Goal: Information Seeking & Learning: Learn about a topic

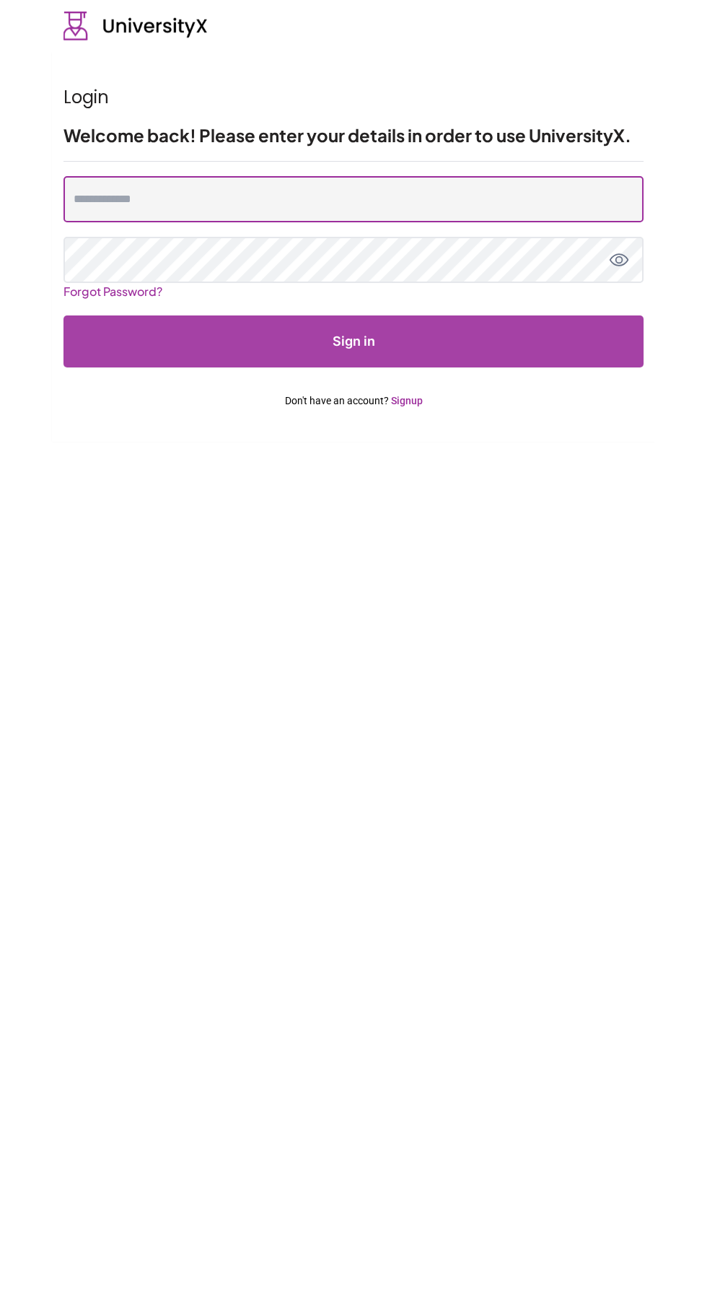
click at [482, 199] on input "email" at bounding box center [354, 199] width 580 height 46
type input "**********"
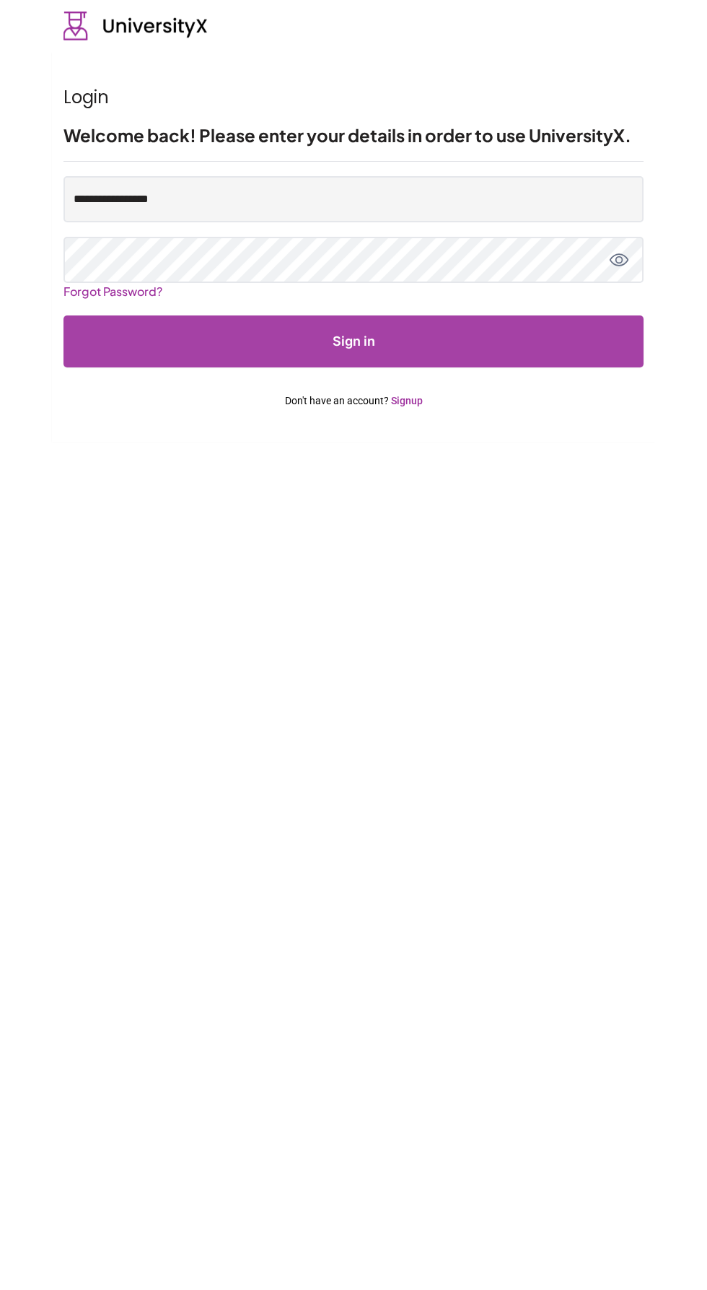
click at [64, 315] on button "Sign in" at bounding box center [354, 341] width 580 height 52
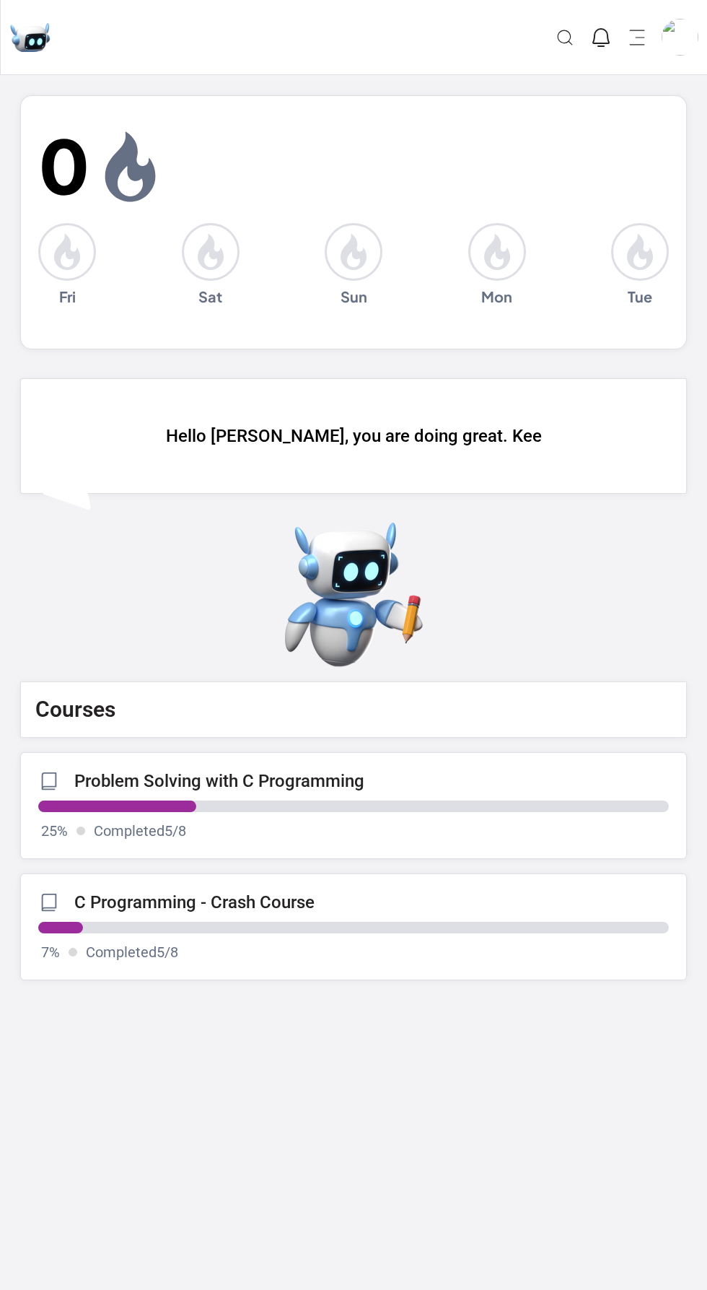
scroll to position [4, 0]
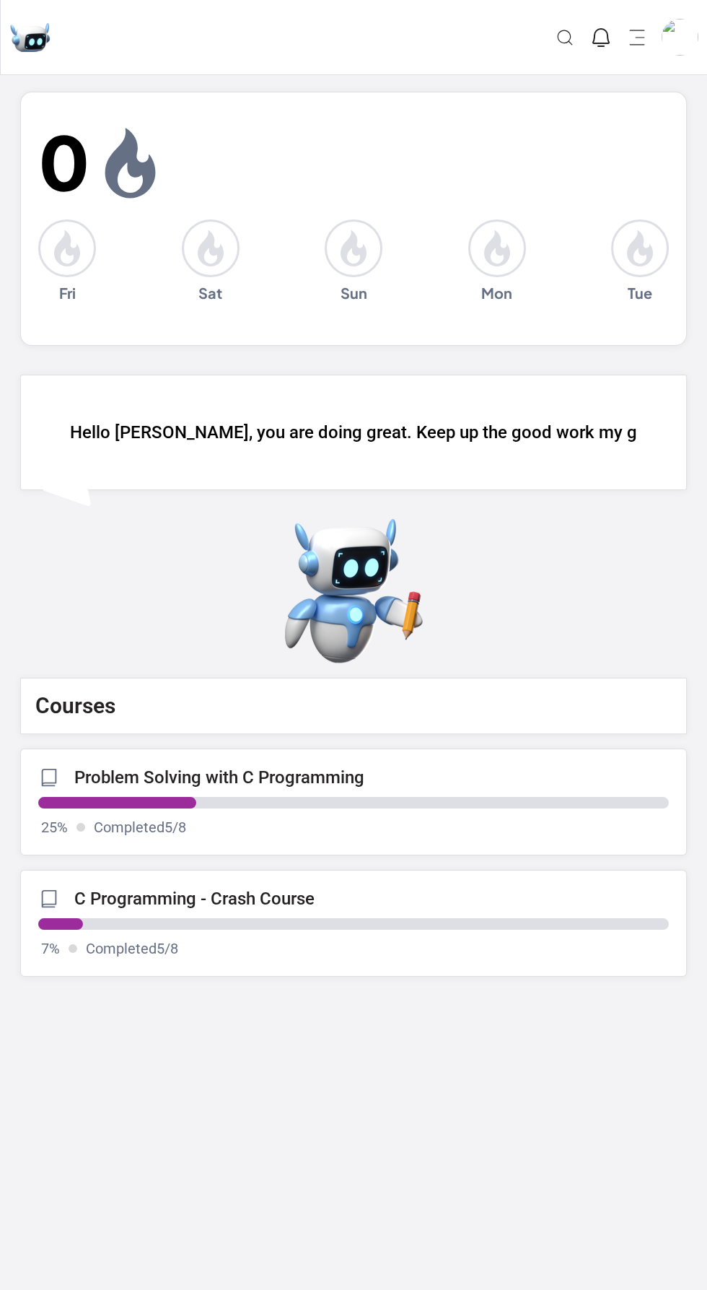
click at [420, 797] on progress at bounding box center [353, 803] width 631 height 12
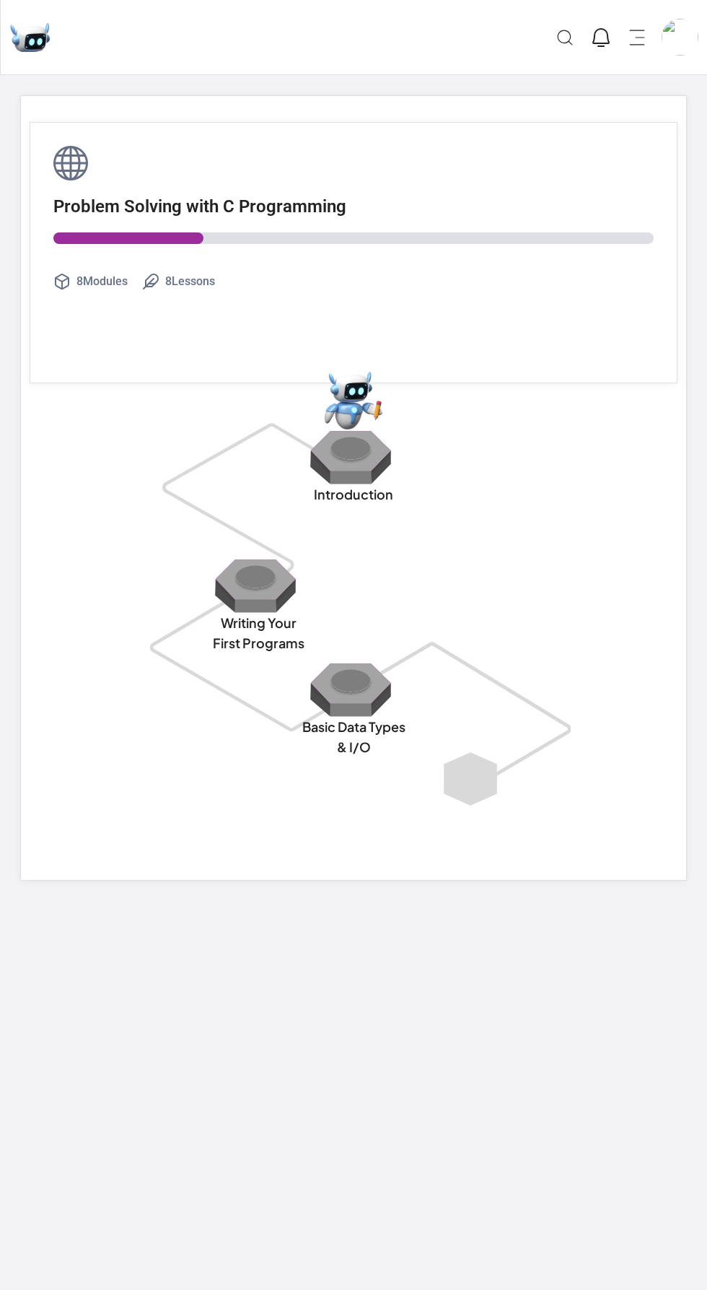
click at [385, 471] on img at bounding box center [353, 456] width 92 height 55
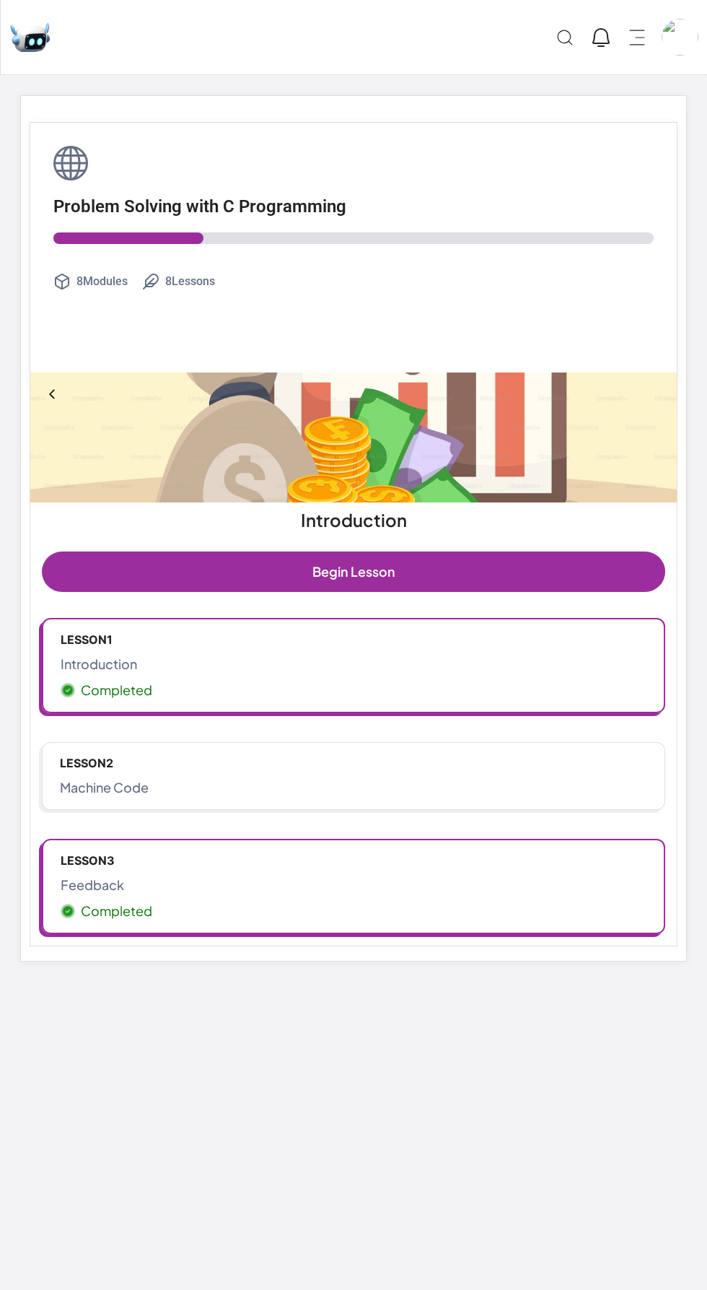
click at [375, 710] on link "Lesson 1 Introduction Completed" at bounding box center [354, 665] width 624 height 95
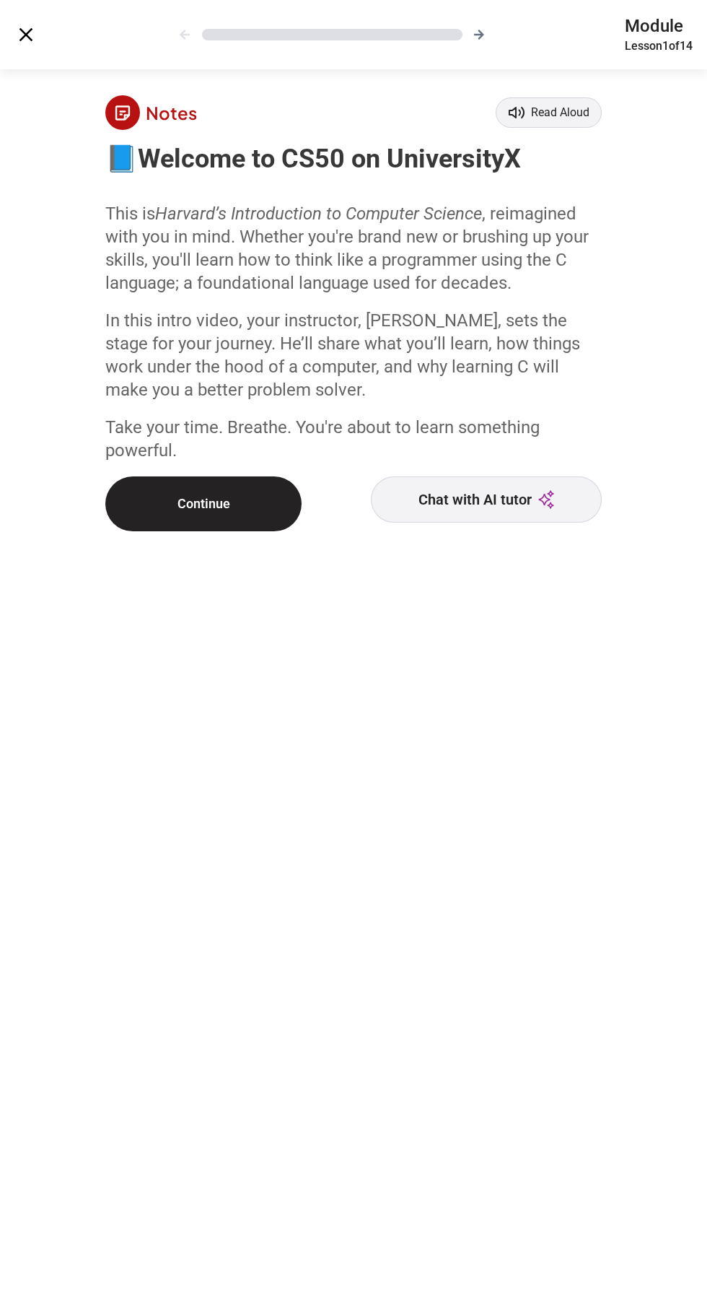
click at [503, 514] on button "Chat with AI tutor" at bounding box center [486, 499] width 231 height 46
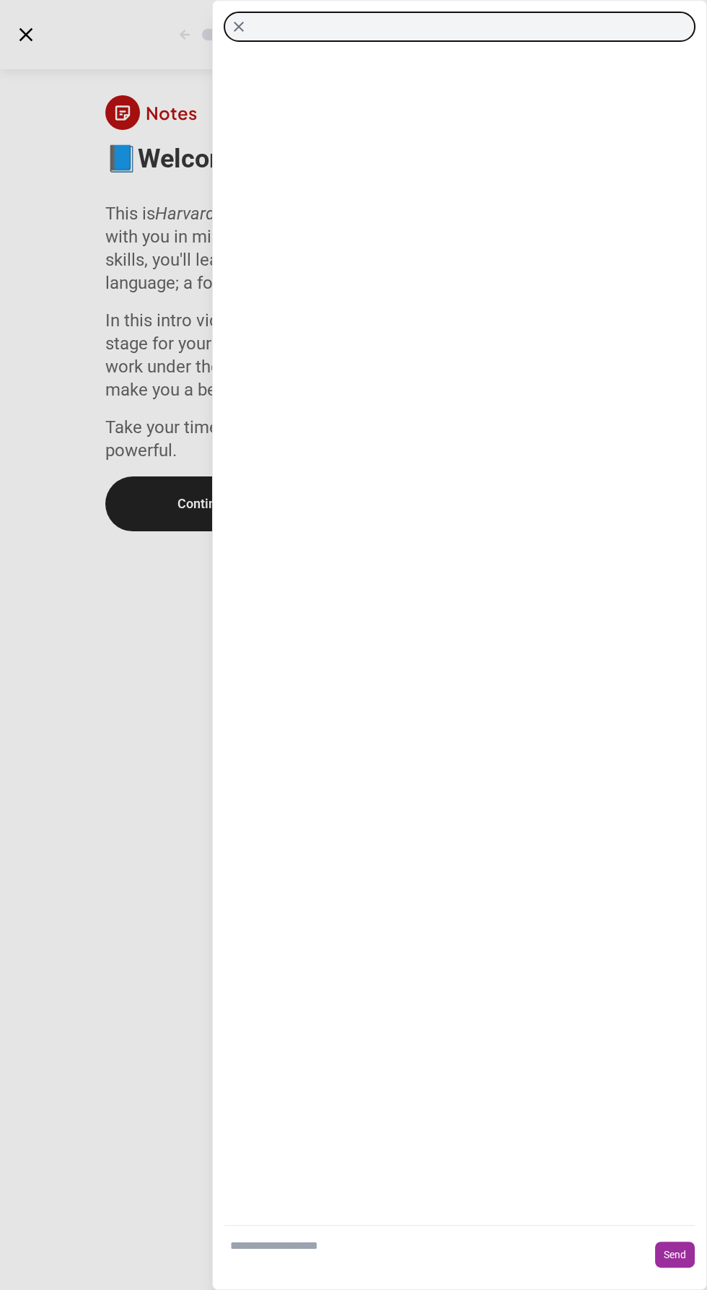
click at [251, 34] on button "Close chat" at bounding box center [459, 26] width 471 height 29
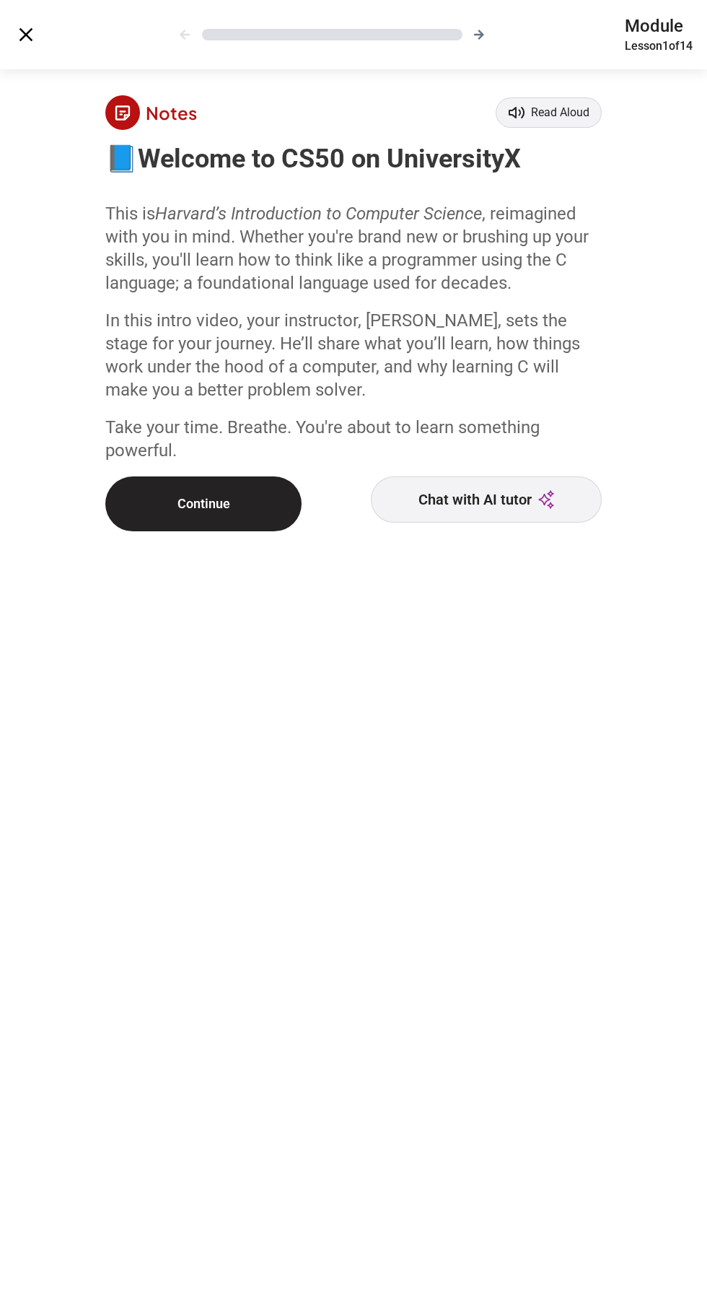
click at [237, 509] on button "Continue" at bounding box center [203, 503] width 196 height 55
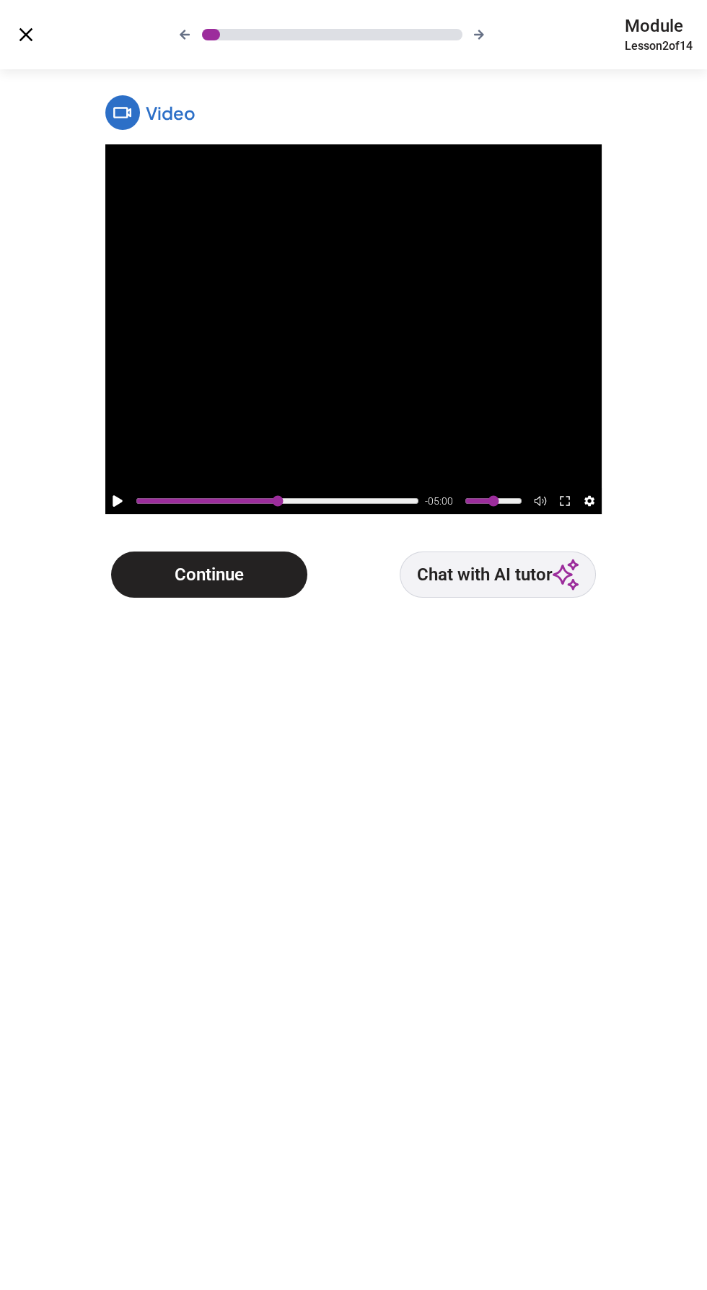
click at [210, 576] on button "Continue" at bounding box center [209, 574] width 196 height 46
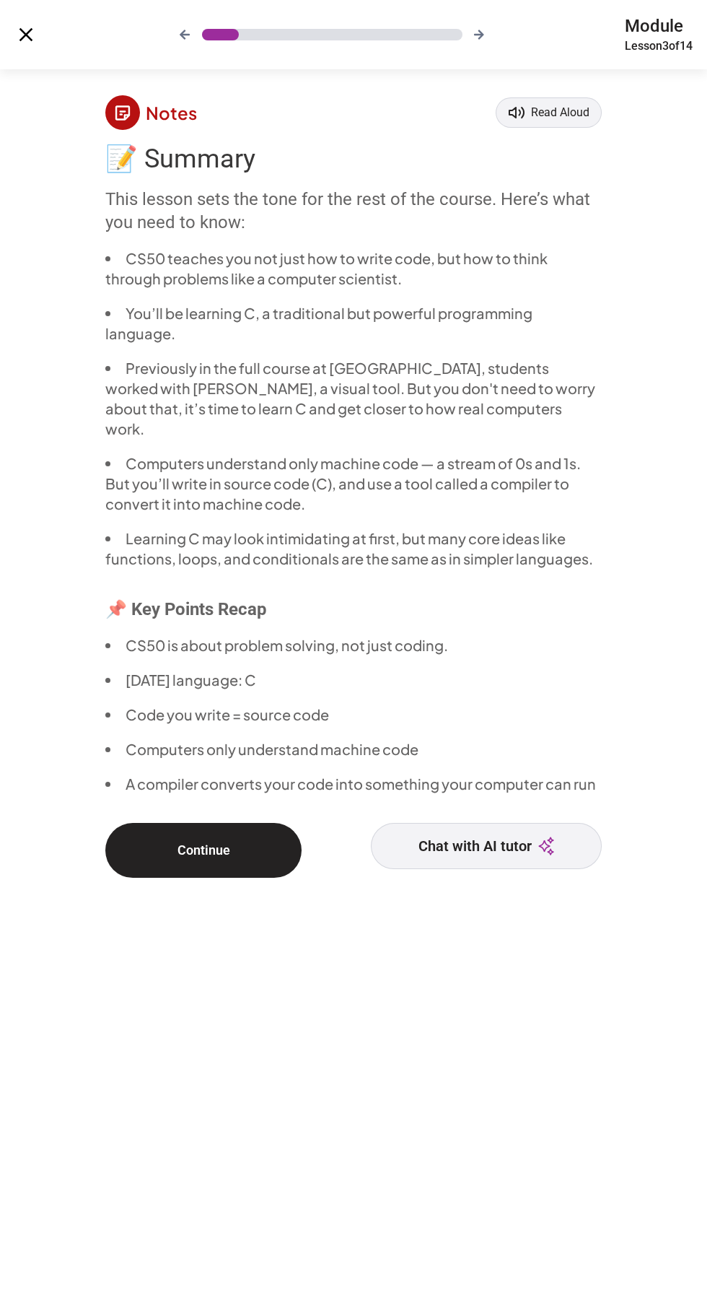
click at [188, 845] on button "Continue" at bounding box center [203, 850] width 196 height 55
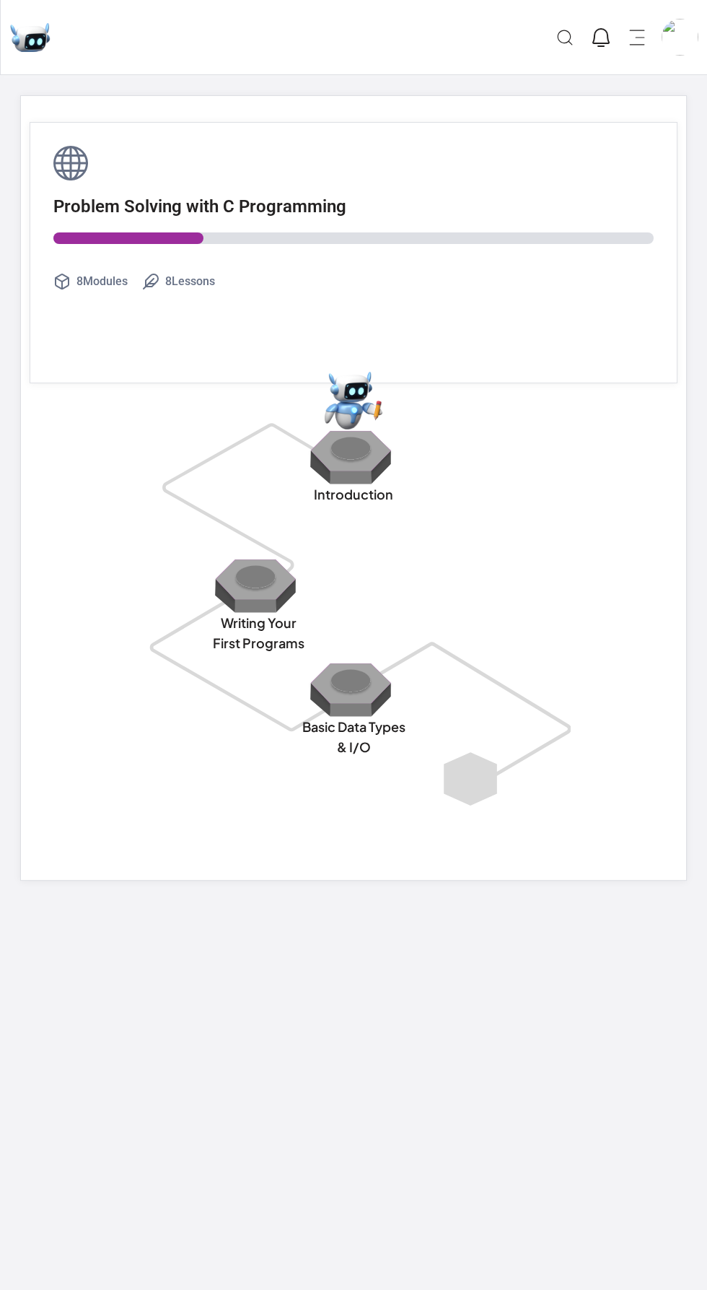
click at [274, 559] on img at bounding box center [258, 585] width 92 height 55
click at [392, 471] on img at bounding box center [353, 456] width 92 height 55
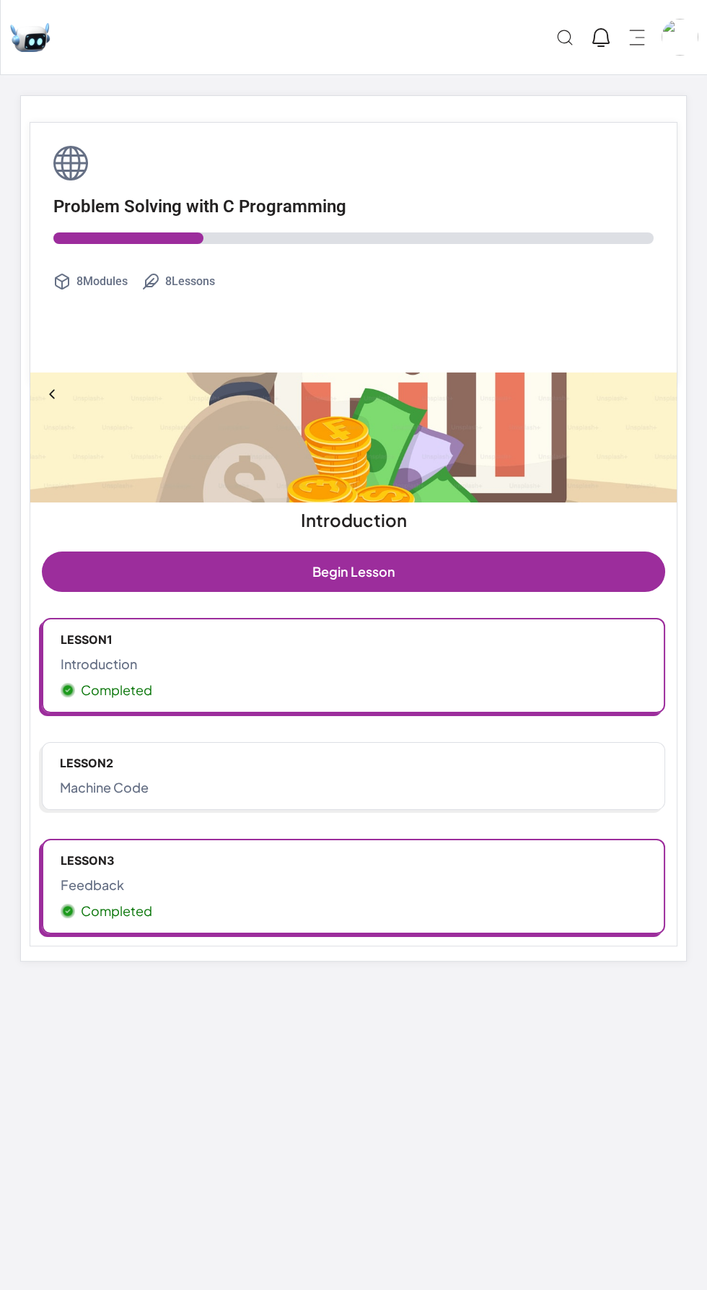
click at [54, 398] on icon at bounding box center [52, 394] width 14 height 14
